Goal: Information Seeking & Learning: Learn about a topic

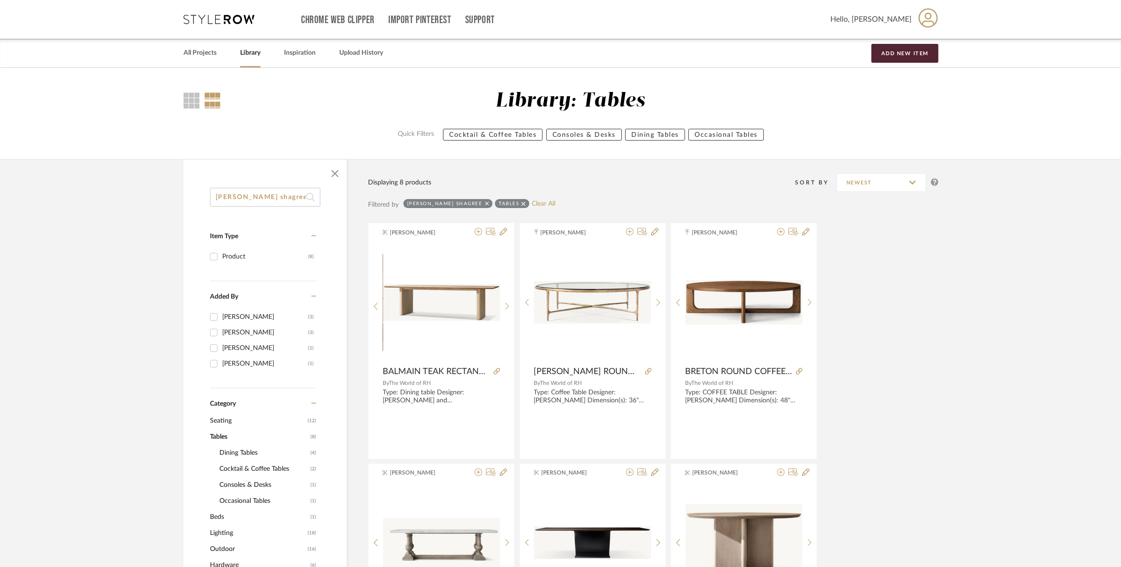
drag, startPoint x: 289, startPoint y: 197, endPoint x: 208, endPoint y: 196, distance: 80.2
click at [208, 196] on div "RH Graydon shagree Item Type Product (8) Added By Nivedhitha Sekar (3) Shagarey…" at bounding box center [264, 548] width 163 height 721
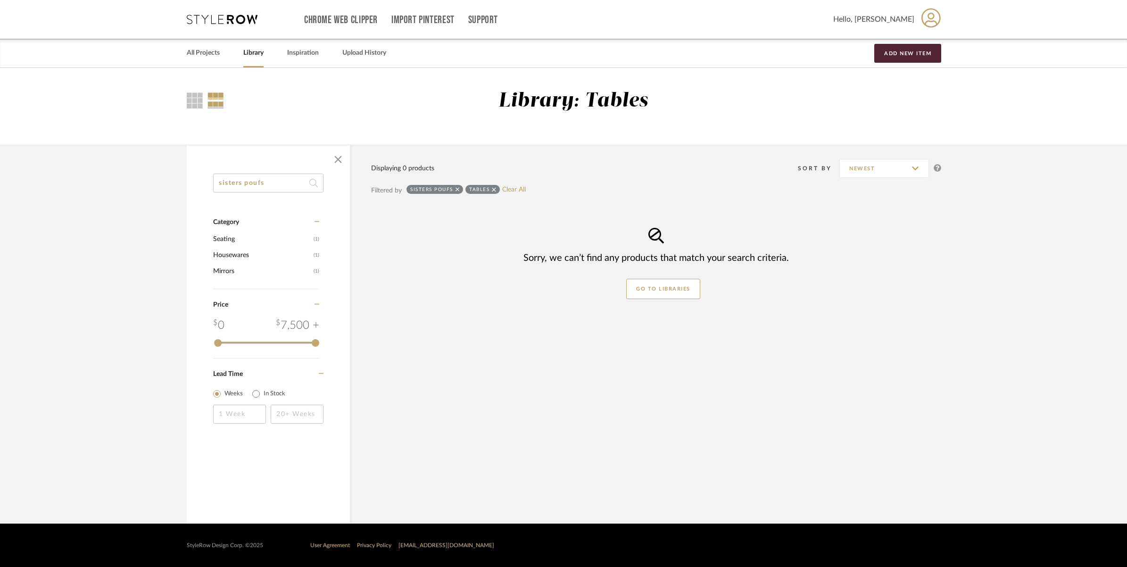
click at [494, 190] on icon at bounding box center [494, 189] width 4 height 4
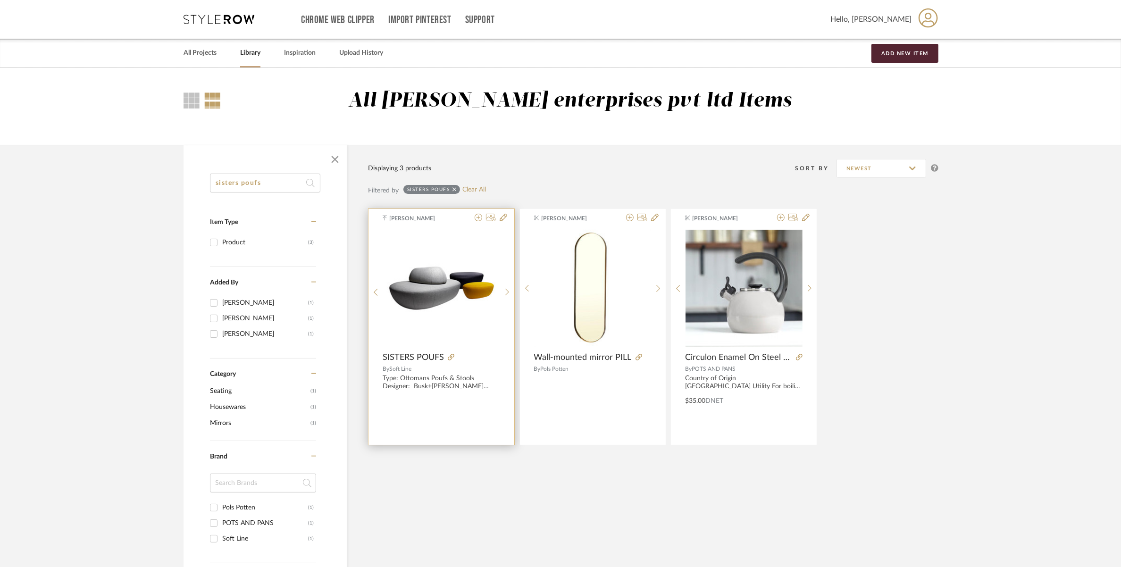
click at [450, 296] on img "0" at bounding box center [441, 288] width 117 height 117
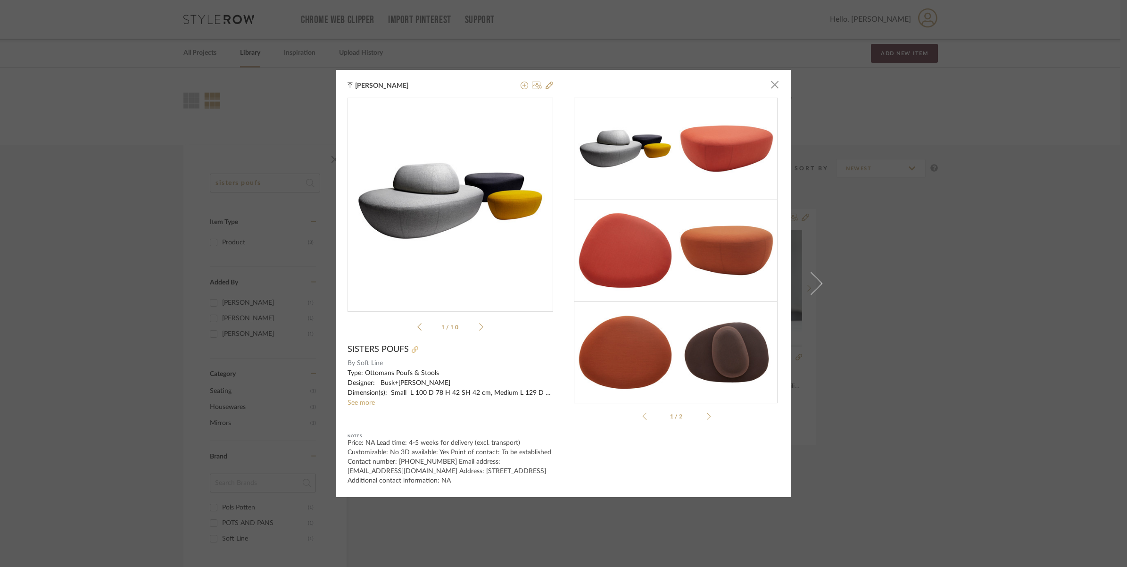
click at [412, 349] on icon at bounding box center [415, 349] width 7 height 7
click at [230, 208] on div "Merin Sara Rajan × sisters-...tline-en.pdf sisters-...tline-en.pdf 1 / 10 SISTE…" at bounding box center [563, 283] width 1127 height 567
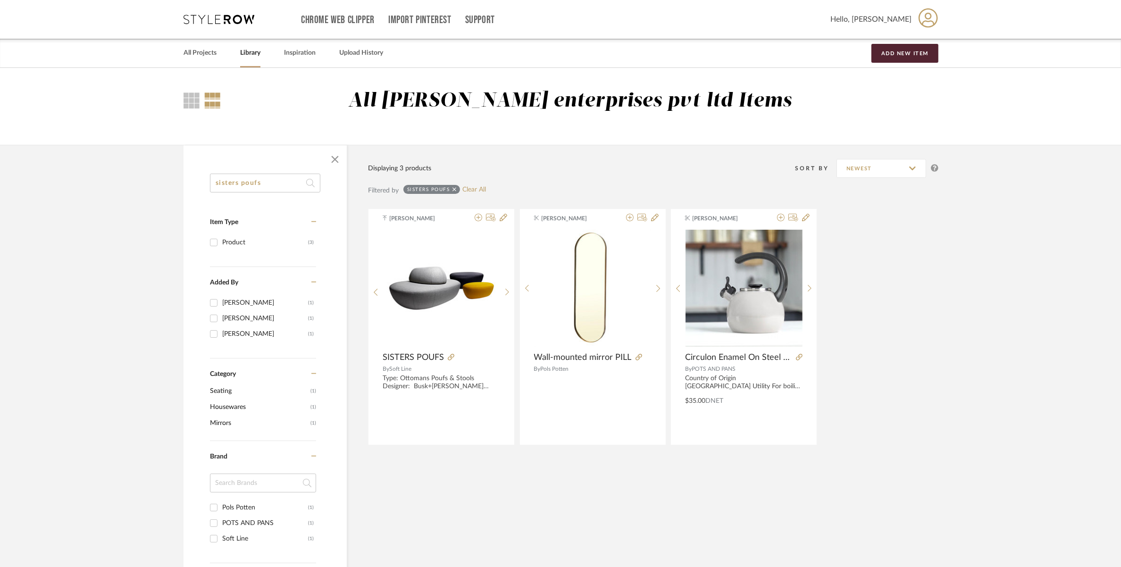
drag, startPoint x: 281, startPoint y: 188, endPoint x: 188, endPoint y: 188, distance: 93.4
click at [188, 188] on div "sisters poufs Item Type Product (3) Added By Manasi Bhargava (1) Nishi Shah (1)…" at bounding box center [264, 486] width 163 height 624
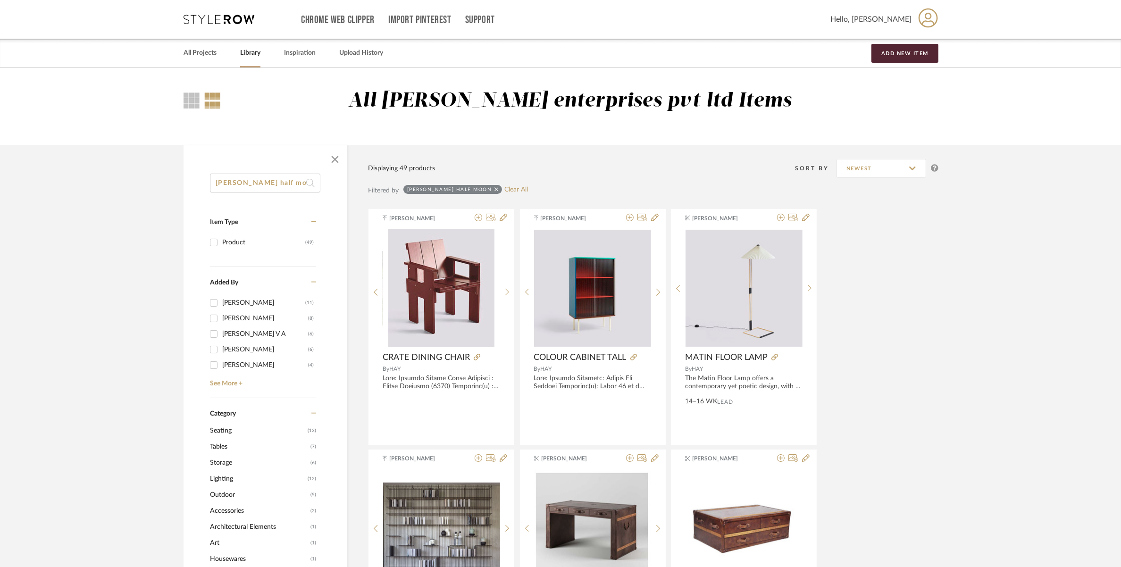
click at [224, 448] on span "Tables" at bounding box center [259, 447] width 98 height 16
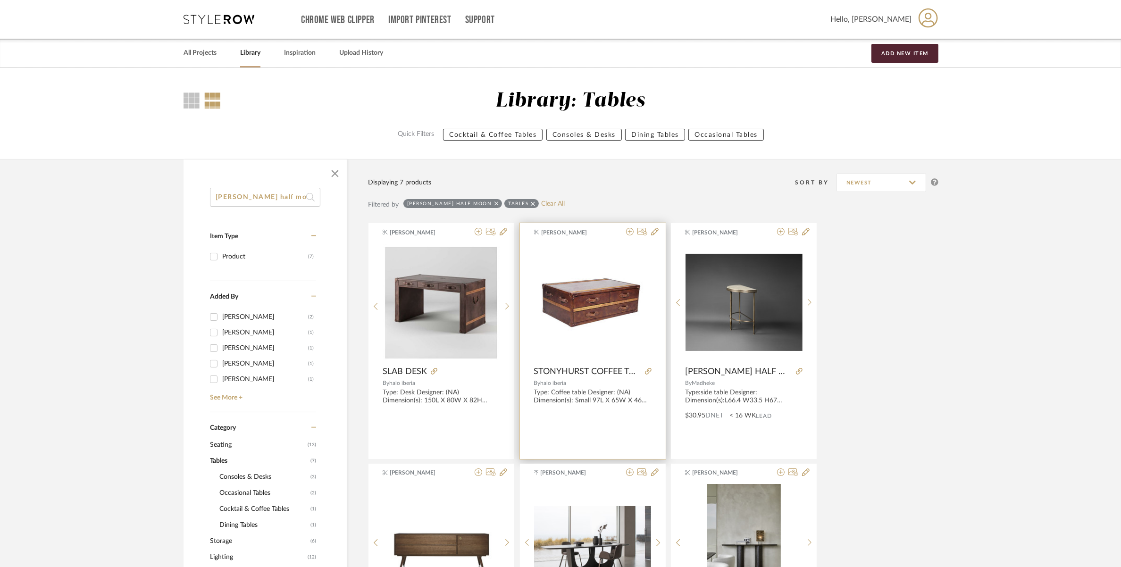
scroll to position [59, 0]
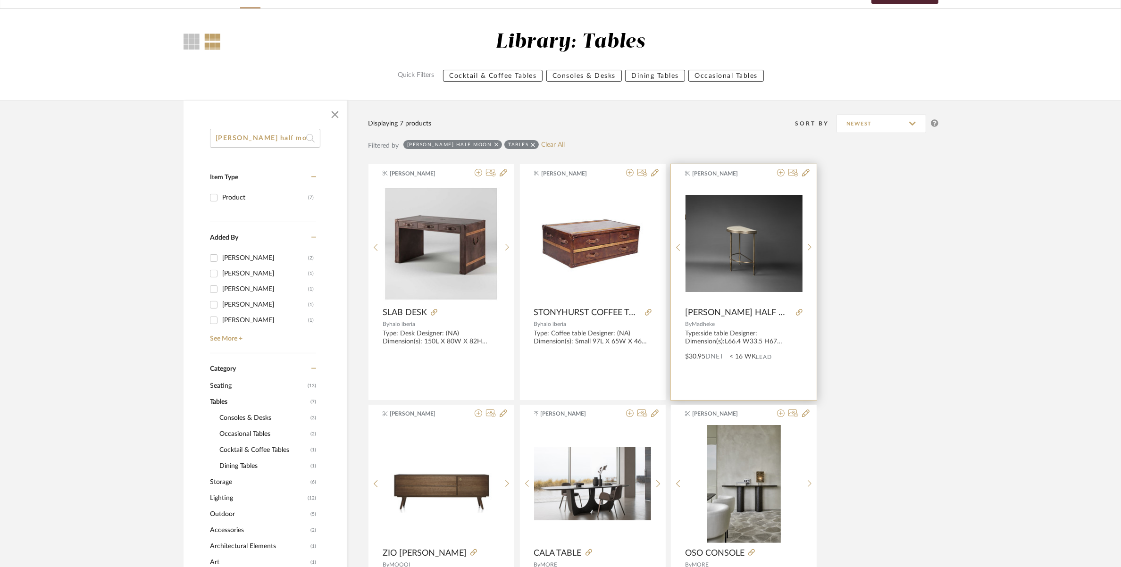
click at [0, 0] on img at bounding box center [0, 0] width 0 height 0
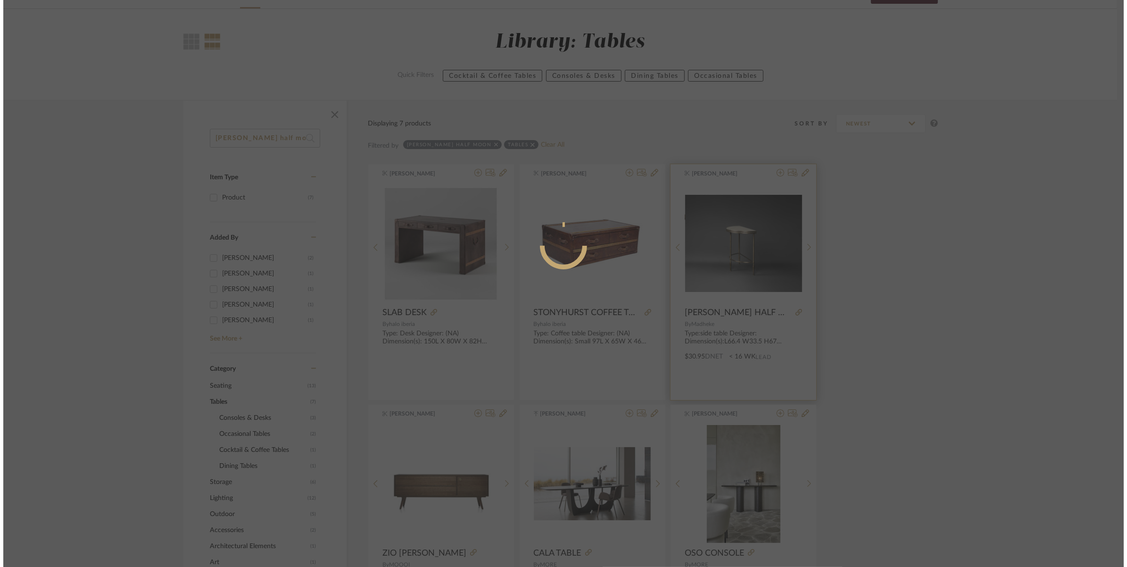
scroll to position [0, 0]
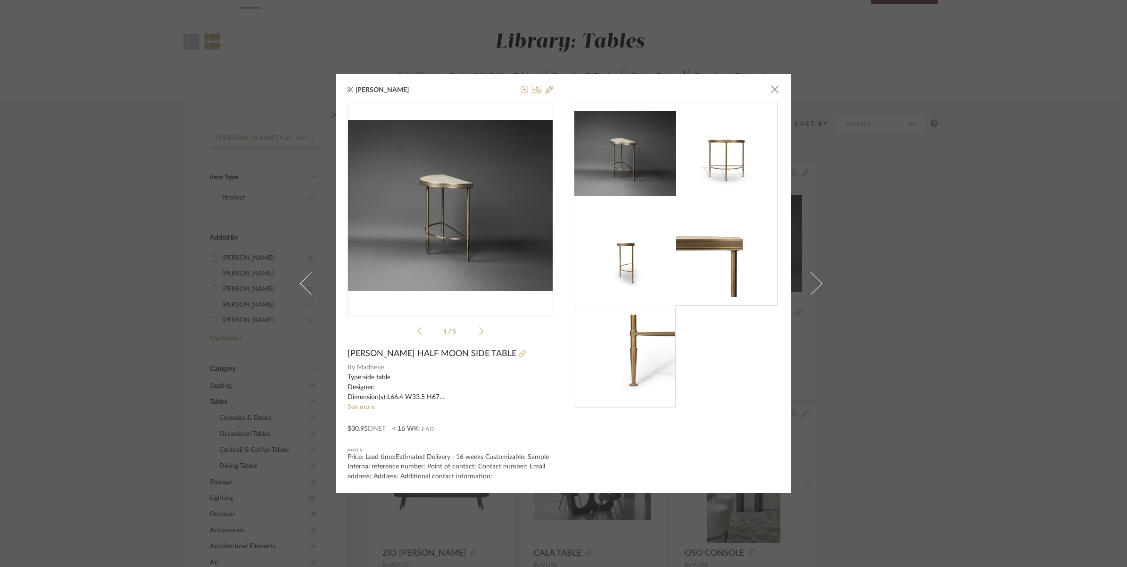
click at [519, 356] on icon at bounding box center [522, 353] width 7 height 7
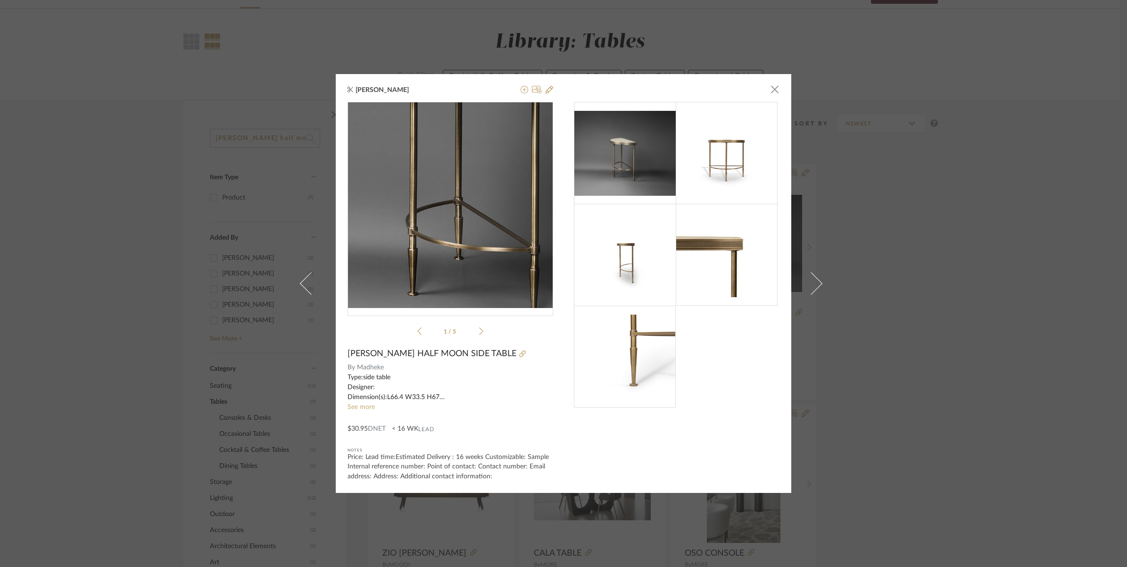
click at [437, 224] on img "0" at bounding box center [451, 205] width 206 height 171
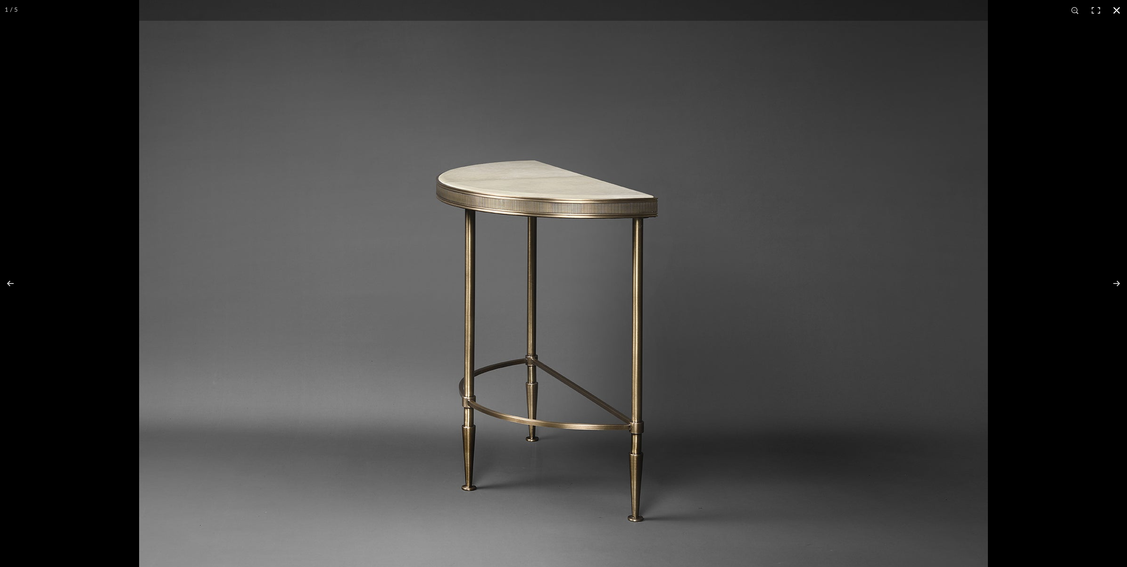
click at [42, 57] on div at bounding box center [563, 283] width 1127 height 567
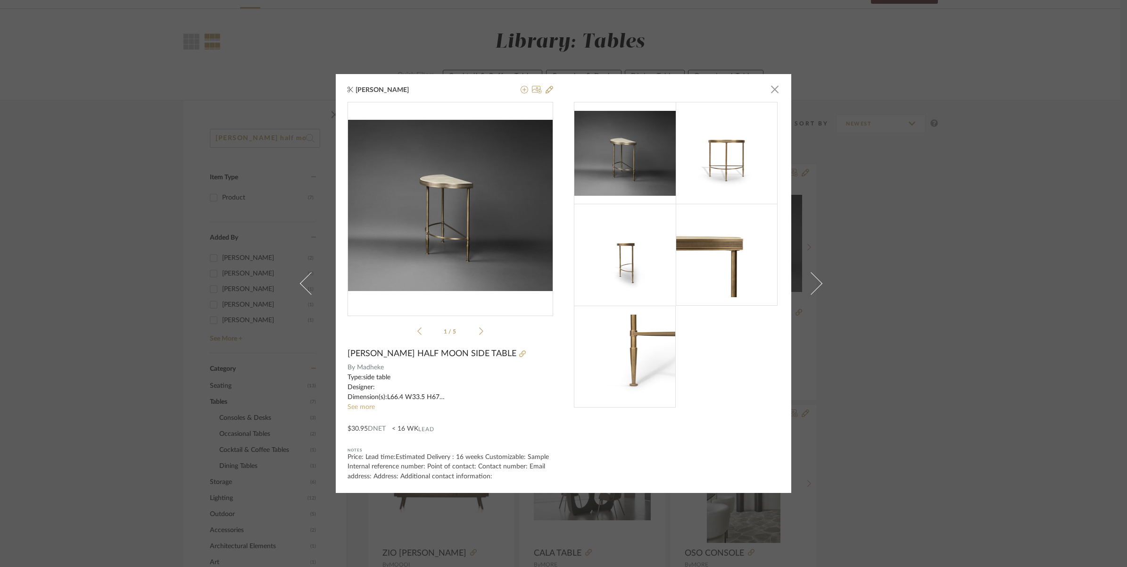
click at [779, 91] on div "Suvosri Ghosh × 1 / 5 MANDEL HALF MOON SIDE TABLE By Madheke Type:side table De…" at bounding box center [564, 283] width 456 height 418
drag, startPoint x: 772, startPoint y: 91, endPoint x: 633, endPoint y: 128, distance: 143.2
click at [770, 91] on span "button" at bounding box center [774, 89] width 19 height 19
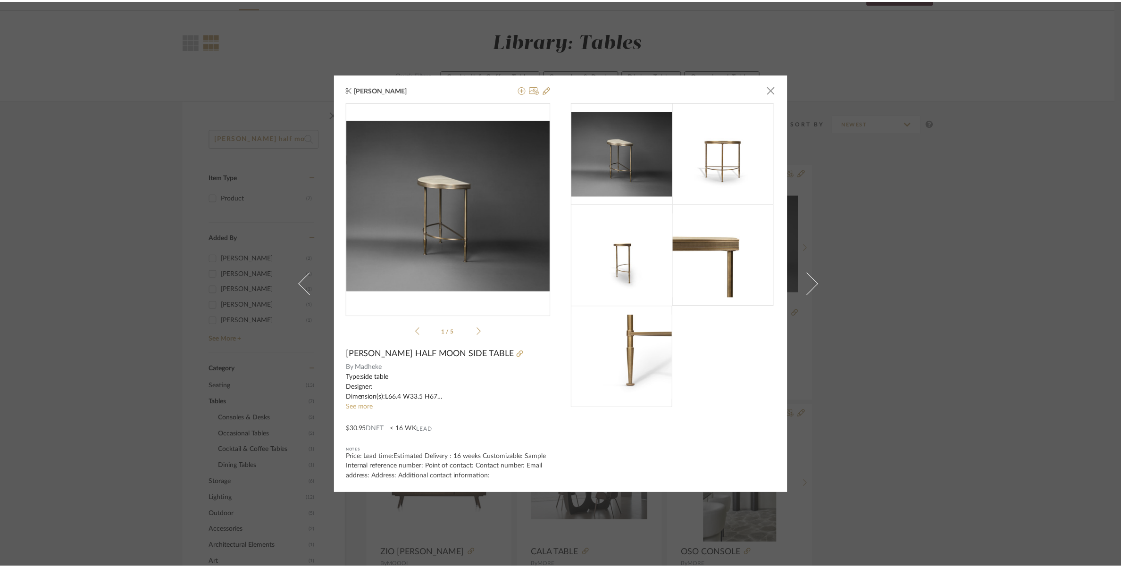
scroll to position [59, 0]
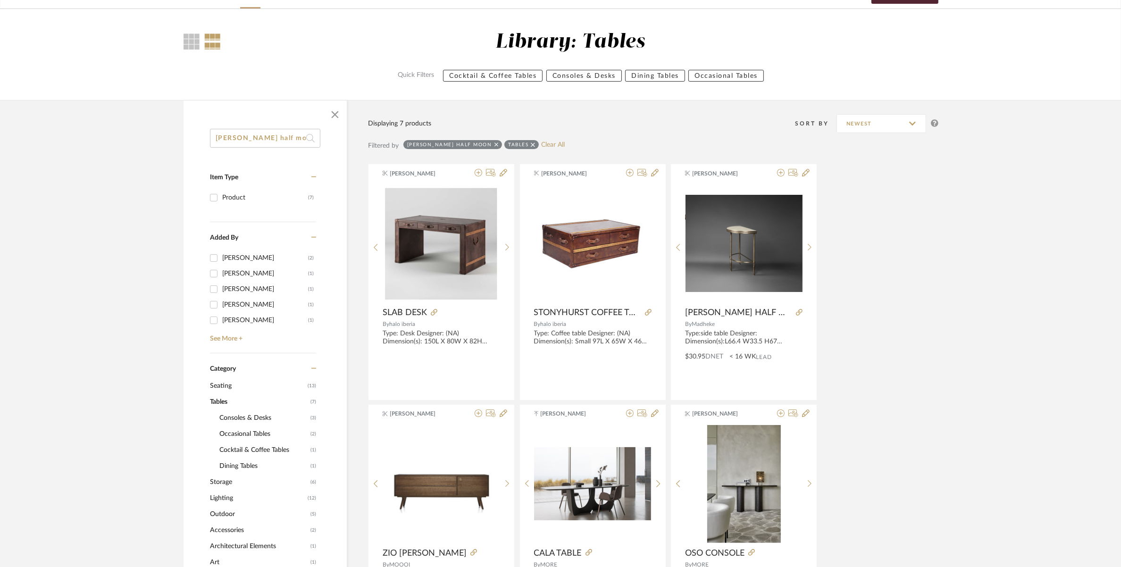
drag, startPoint x: 291, startPoint y: 141, endPoint x: 171, endPoint y: 154, distance: 120.1
click at [171, 154] on div "mandel half moon Item Type Product (7) Added By Rishi Harish (2) Manasi Bhargav…" at bounding box center [560, 550] width 782 height 900
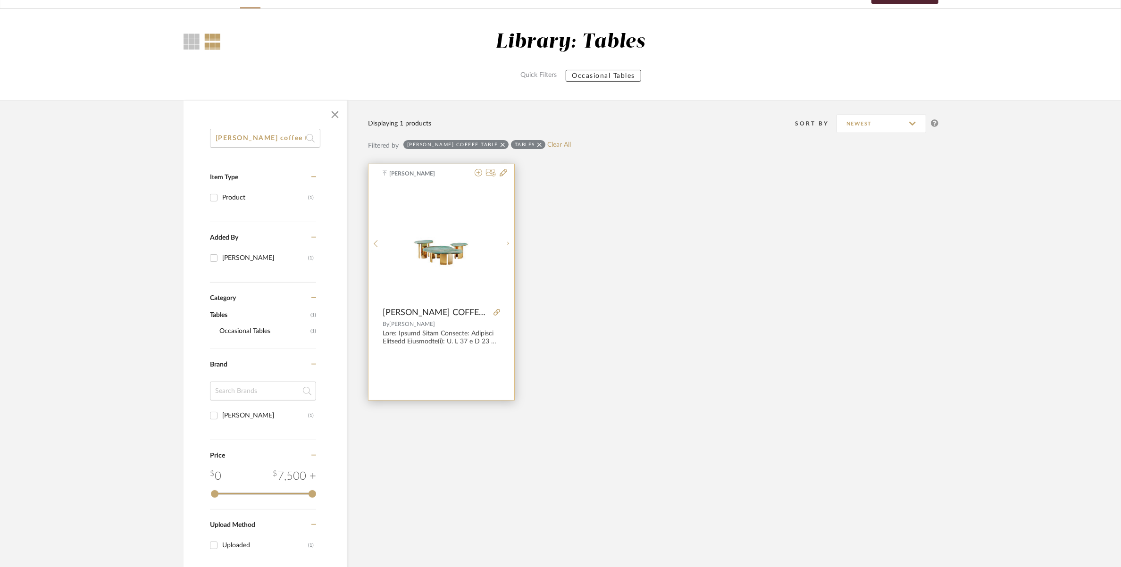
click at [438, 236] on div at bounding box center [441, 243] width 117 height 118
click at [493, 310] on icon at bounding box center [496, 312] width 7 height 7
drag, startPoint x: 292, startPoint y: 135, endPoint x: 131, endPoint y: 140, distance: 161.4
click at [131, 140] on library-search-items "claude coffee table Item Type Product (1) Added By Nivedhitha Sekar (1) Categor…" at bounding box center [560, 379] width 1121 height 559
click at [280, 135] on input "claude coffee table" at bounding box center [265, 138] width 110 height 19
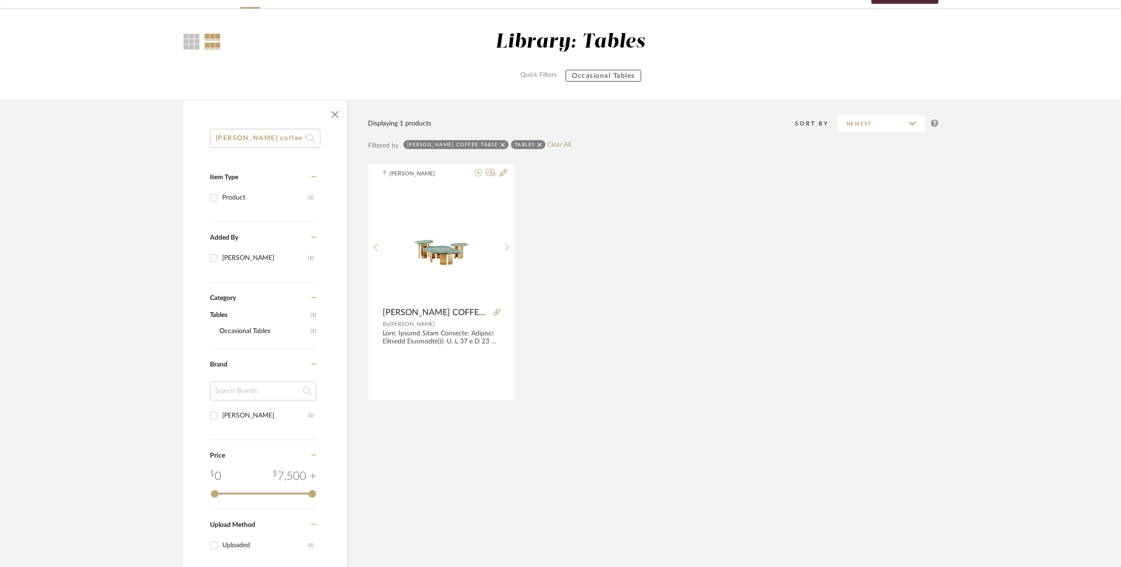
drag, startPoint x: 285, startPoint y: 135, endPoint x: 159, endPoint y: 143, distance: 126.6
click at [159, 143] on library-search-items "claude coffee table Item Type Product (1) Added By Nivedhitha Sekar (1) Categor…" at bounding box center [560, 379] width 1121 height 559
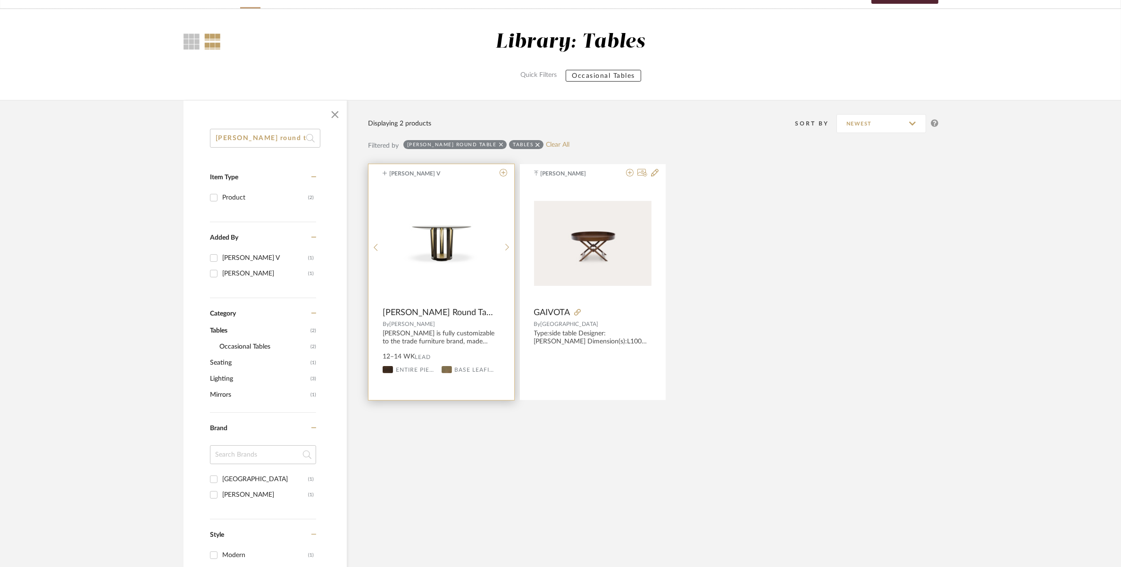
click at [0, 0] on img at bounding box center [0, 0] width 0 height 0
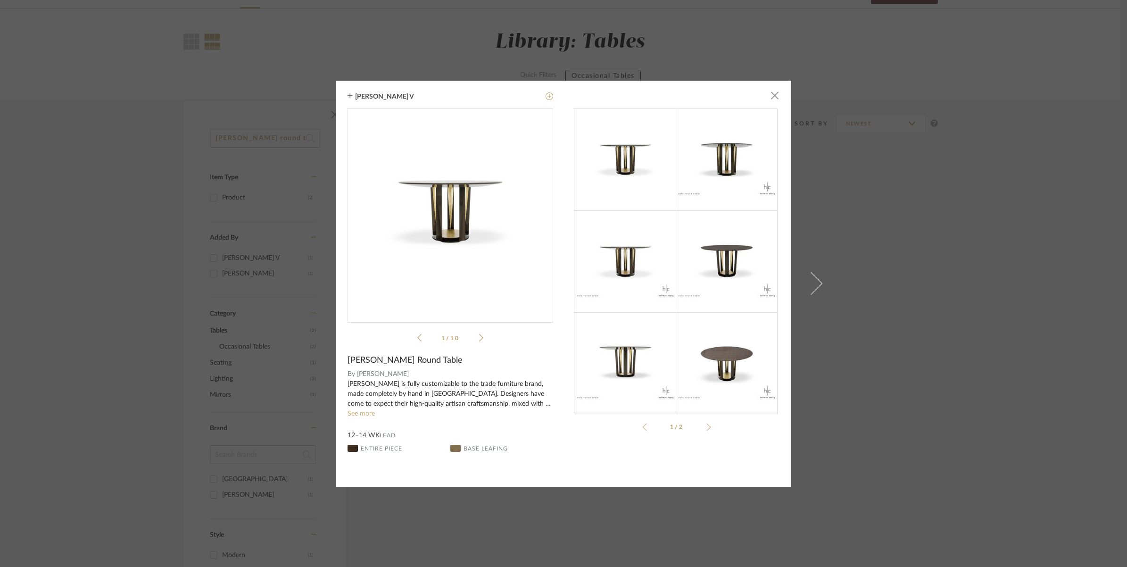
click at [172, 269] on div "Avinav V × Nola Rou...earsheet.pdf Nola Rou...earsheet.pdf 1 / 10 Nola Round Ta…" at bounding box center [563, 283] width 1127 height 567
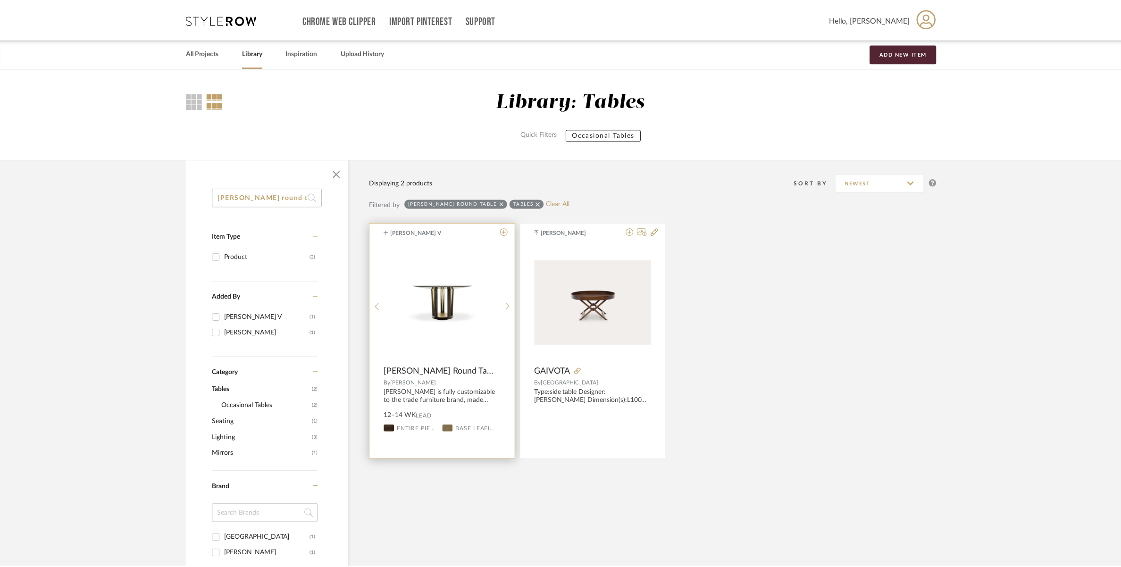
scroll to position [59, 0]
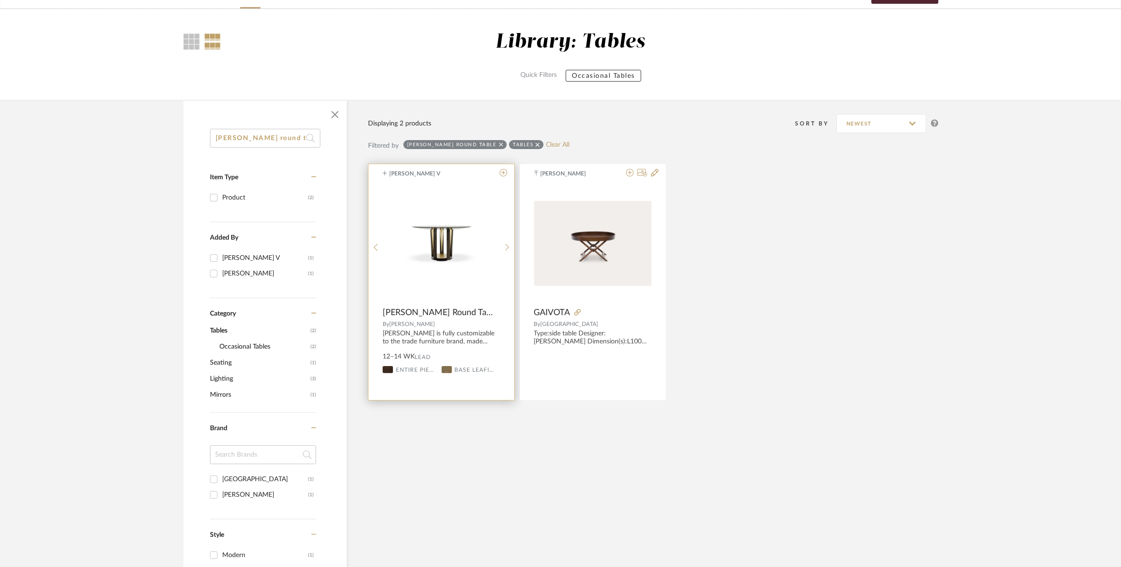
click at [463, 237] on img "0" at bounding box center [441, 243] width 117 height 86
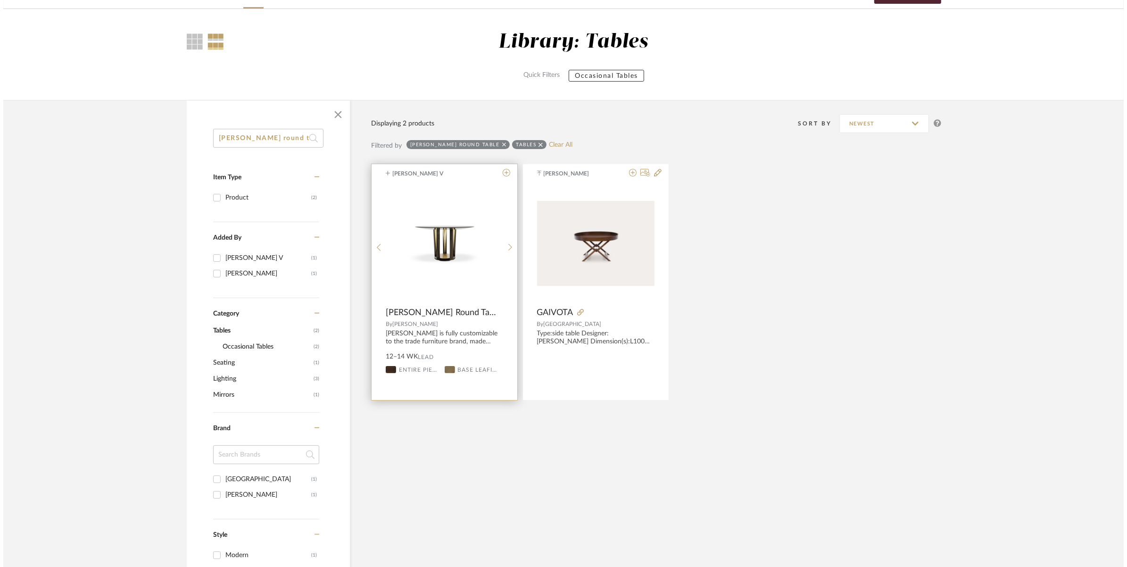
scroll to position [0, 0]
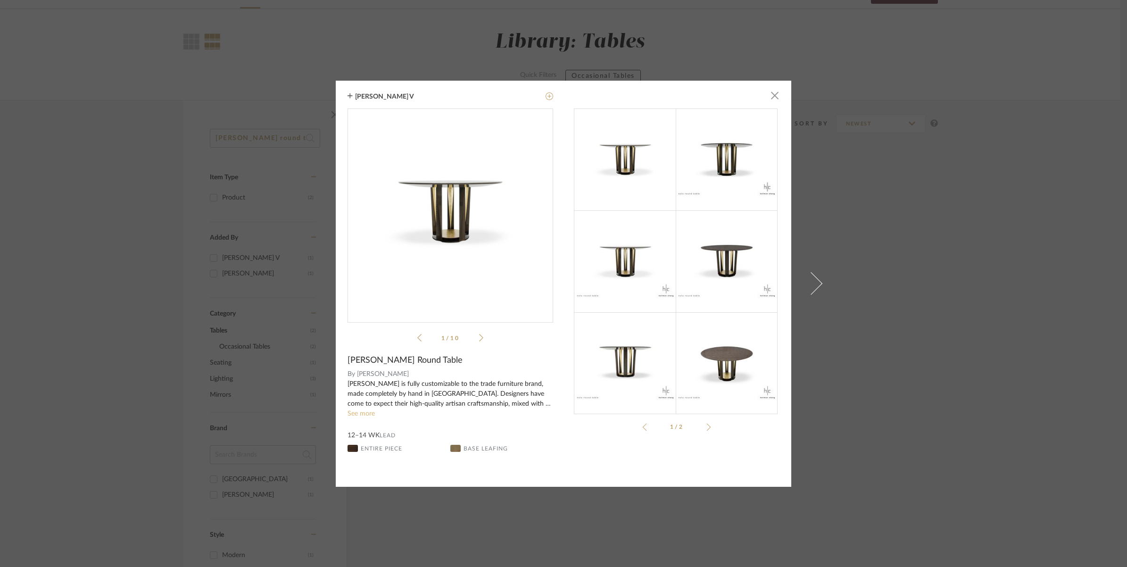
click at [370, 413] on link "See more" at bounding box center [361, 413] width 27 height 7
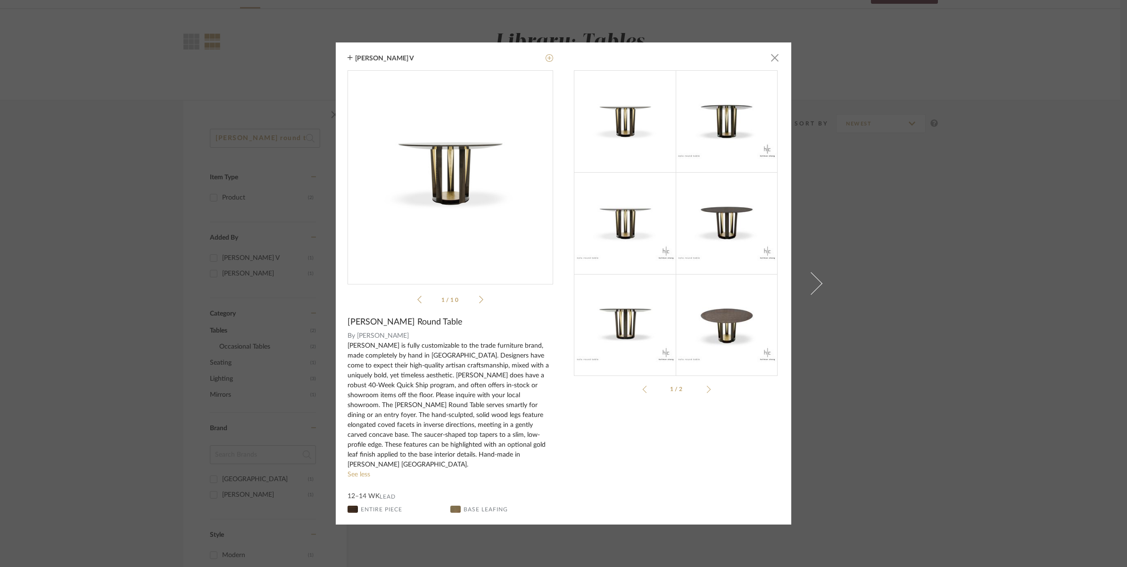
click at [378, 339] on span "Hellman Chang" at bounding box center [455, 336] width 197 height 10
drag, startPoint x: 401, startPoint y: 338, endPoint x: 354, endPoint y: 336, distance: 47.2
click at [357, 336] on span "Hellman Chang" at bounding box center [455, 336] width 197 height 10
drag, startPoint x: 354, startPoint y: 336, endPoint x: 359, endPoint y: 340, distance: 7.0
drag, startPoint x: 413, startPoint y: 328, endPoint x: 347, endPoint y: 329, distance: 65.6
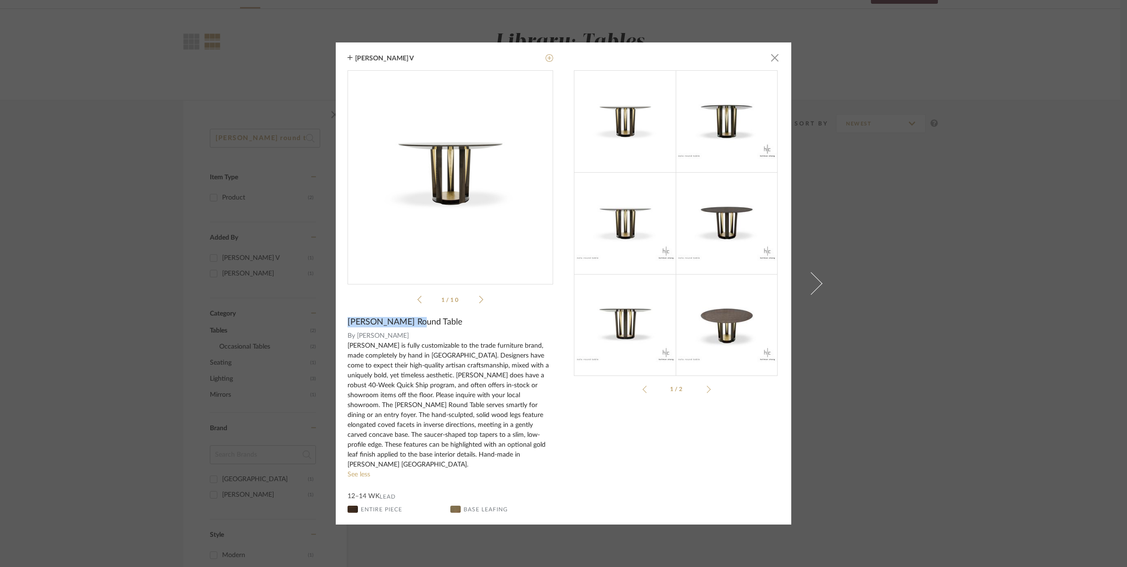
click at [348, 327] on div "Nola Round Table" at bounding box center [451, 322] width 206 height 10
copy span "Nola Round Table"
click at [279, 147] on div "Avinav V × Nola Rou...earsheet.pdf Nola Rou...earsheet.pdf 1 / 10 Nola Round Ta…" at bounding box center [563, 283] width 1127 height 567
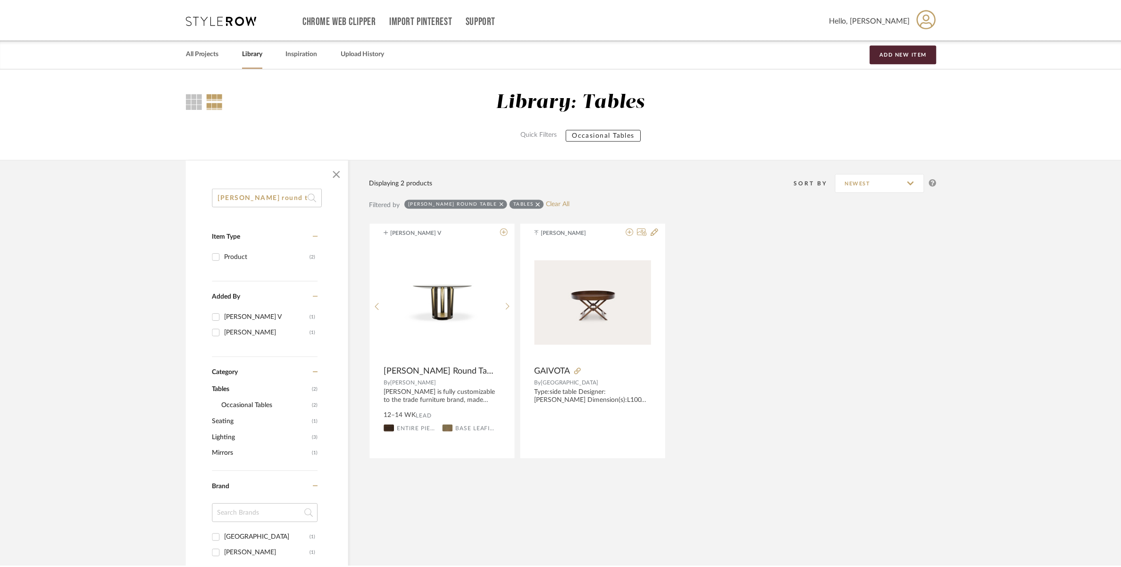
scroll to position [59, 0]
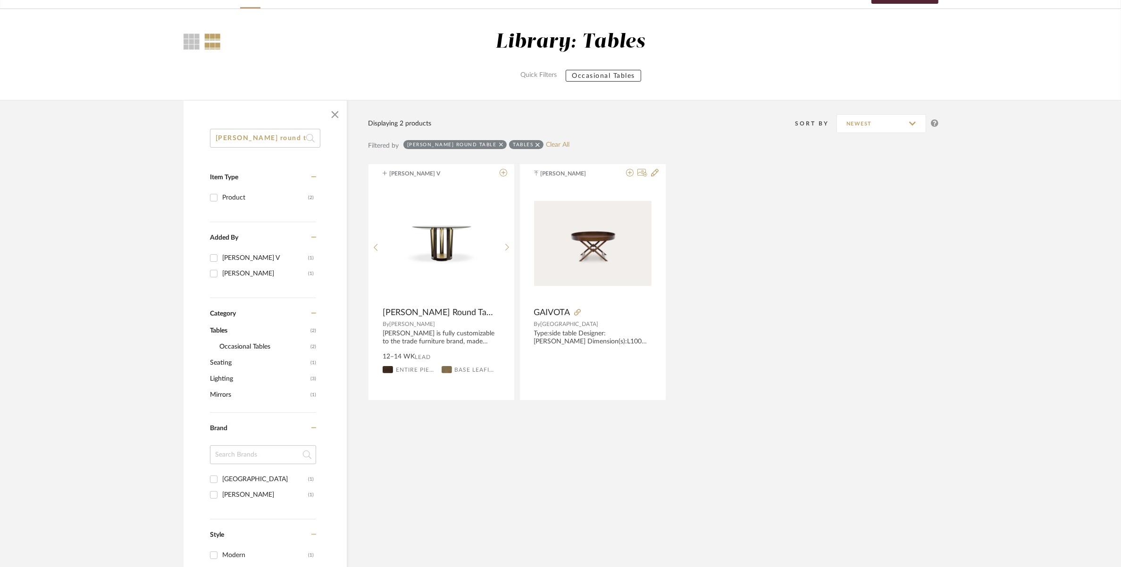
click at [279, 141] on input "nola round table" at bounding box center [265, 138] width 110 height 19
drag, startPoint x: 280, startPoint y: 139, endPoint x: 209, endPoint y: 139, distance: 70.7
click at [209, 139] on div "nola round table Item Type Product (2) Added By Avinav V (1) Ganesh K (1) Categ…" at bounding box center [264, 464] width 163 height 670
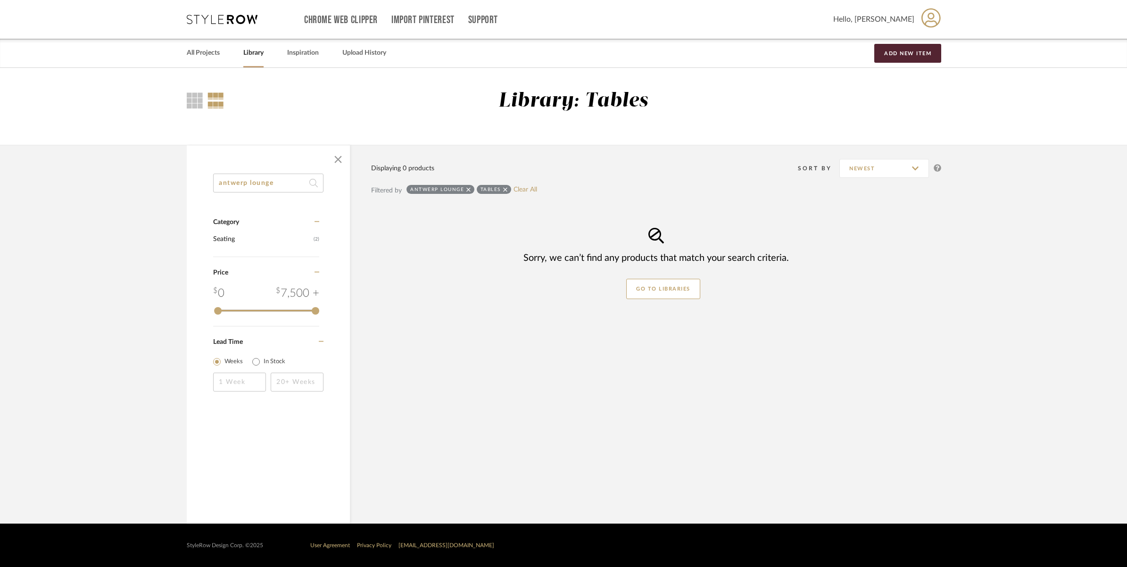
type input "antwerp lounge"
click at [507, 188] on div "Tables" at bounding box center [494, 189] width 34 height 9
click at [504, 186] on icon at bounding box center [505, 189] width 4 height 7
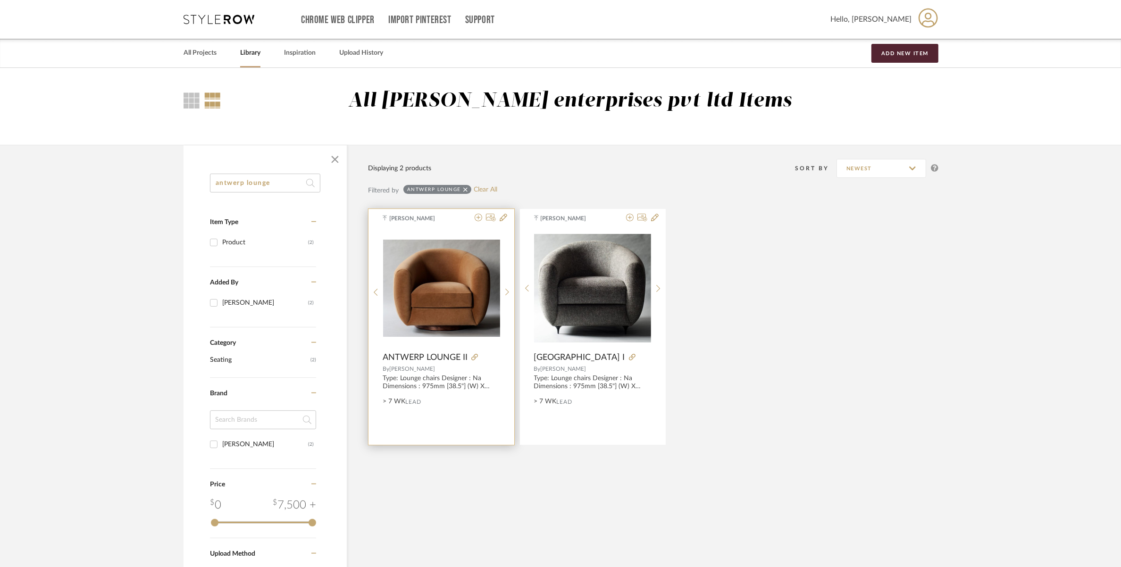
click at [442, 288] on img "0" at bounding box center [441, 288] width 117 height 97
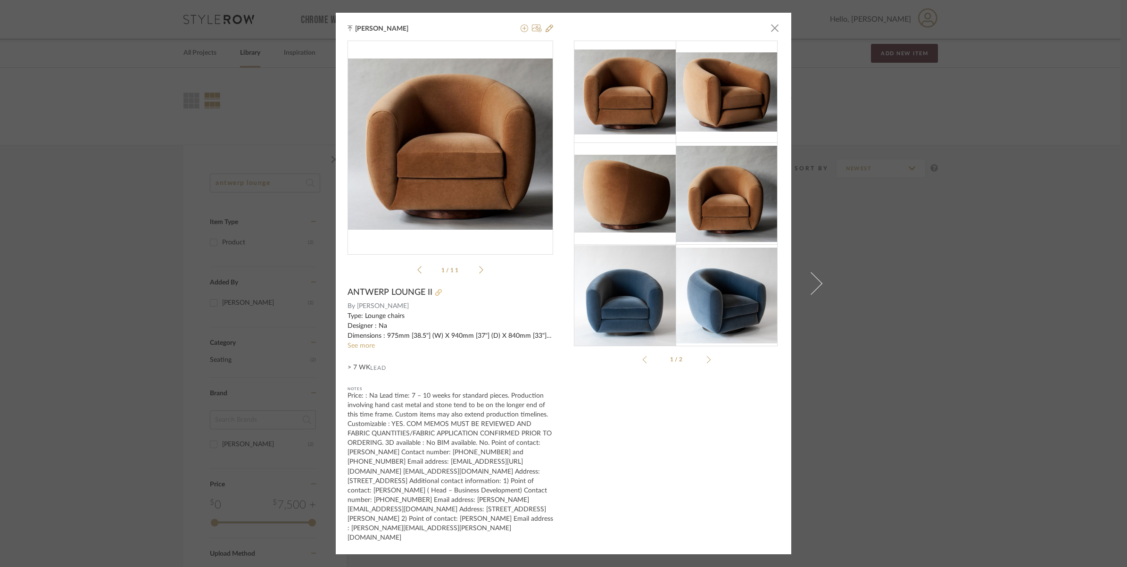
click at [436, 296] on icon at bounding box center [438, 292] width 7 height 7
